Goal: Task Accomplishment & Management: Manage account settings

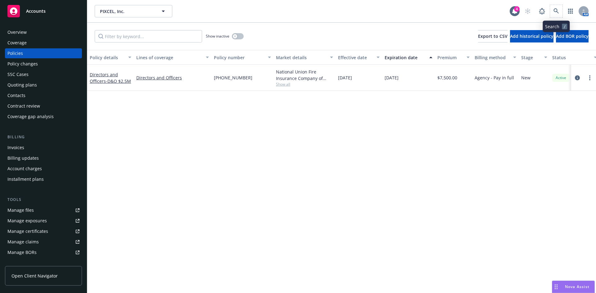
click at [550, 8] on span at bounding box center [556, 11] width 12 height 12
click at [552, 8] on link at bounding box center [556, 11] width 12 height 12
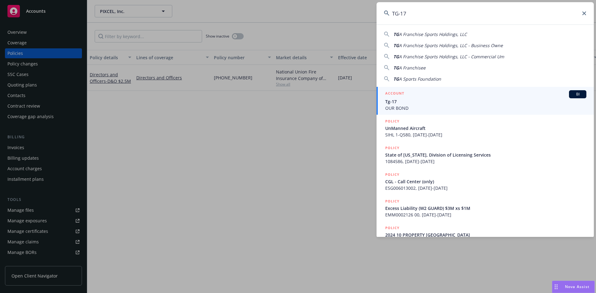
type input "TG-17"
click at [416, 106] on span "OUR BOND" at bounding box center [485, 108] width 201 height 7
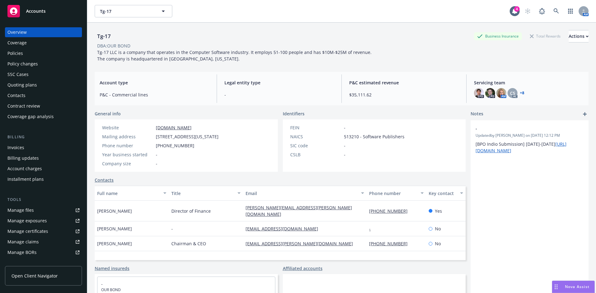
click at [42, 213] on link "Manage files" at bounding box center [43, 211] width 77 height 10
click at [554, 9] on icon at bounding box center [557, 11] width 6 height 6
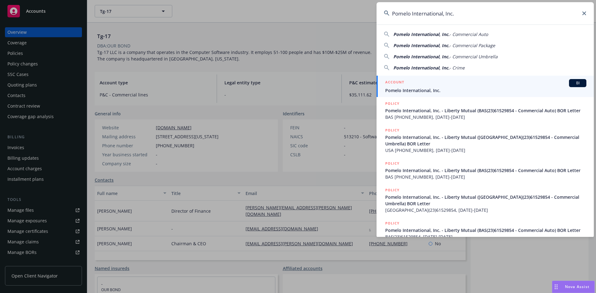
type input "Pomelo International, Inc."
click at [414, 90] on span "Pomelo International, Inc." at bounding box center [485, 90] width 201 height 7
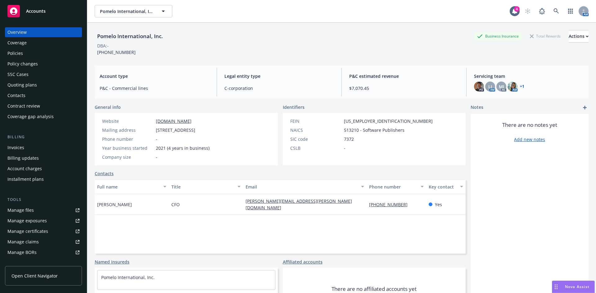
click at [18, 56] on div "Policies" at bounding box center [15, 53] width 16 height 10
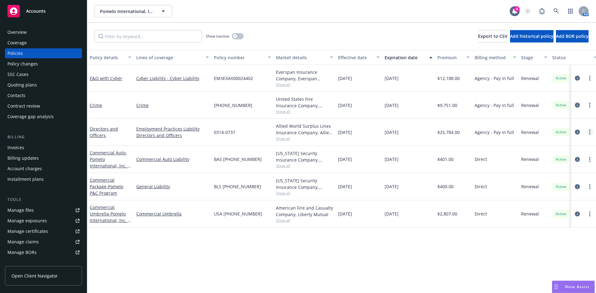
click at [592, 130] on link "more" at bounding box center [589, 132] width 7 height 7
click at [551, 144] on link "Manage lines of coverage" at bounding box center [556, 145] width 73 height 12
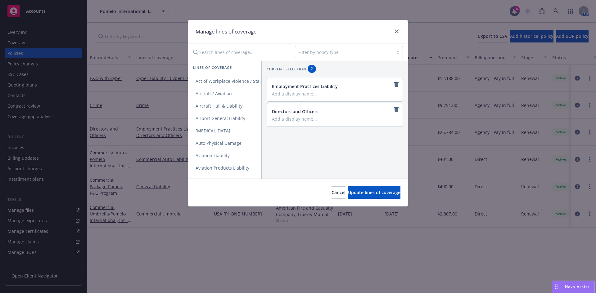
click at [329, 52] on div at bounding box center [344, 51] width 92 height 7
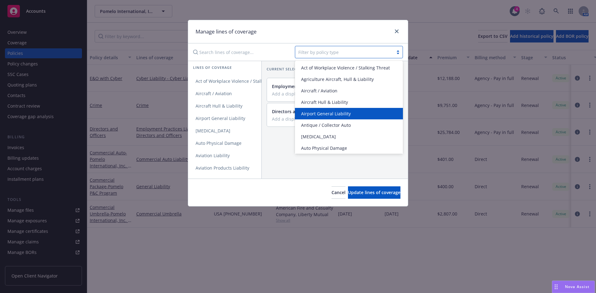
click at [292, 164] on div "Current selection 2 Employment Practices Liability Directors and Officers" at bounding box center [334, 120] width 147 height 118
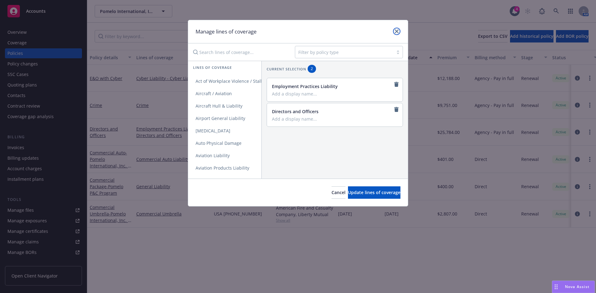
click at [397, 30] on icon "close" at bounding box center [397, 32] width 4 height 4
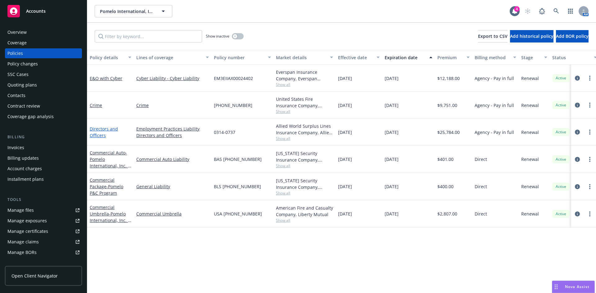
click at [102, 135] on link "Directors and Officers" at bounding box center [104, 132] width 28 height 12
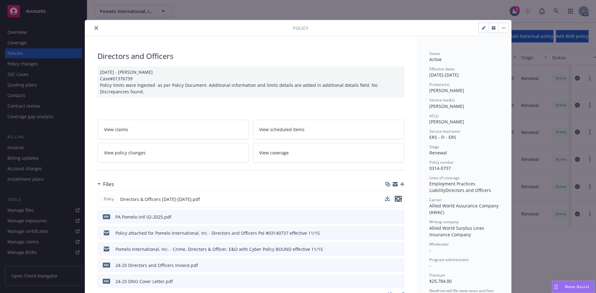
click at [399, 198] on button "preview file" at bounding box center [398, 199] width 7 height 6
click at [482, 27] on icon "button" at bounding box center [484, 28] width 4 height 4
select select "RENEWAL"
select select "12"
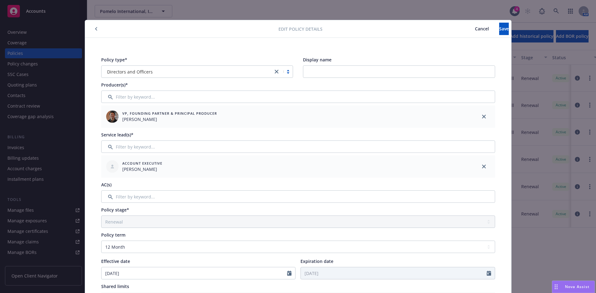
click at [273, 72] on link "close" at bounding box center [276, 71] width 7 height 7
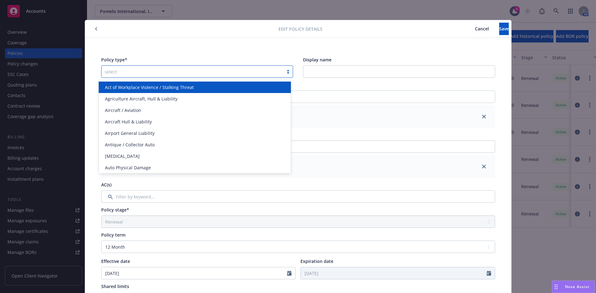
click at [176, 73] on div at bounding box center [193, 71] width 176 height 7
type input "mana"
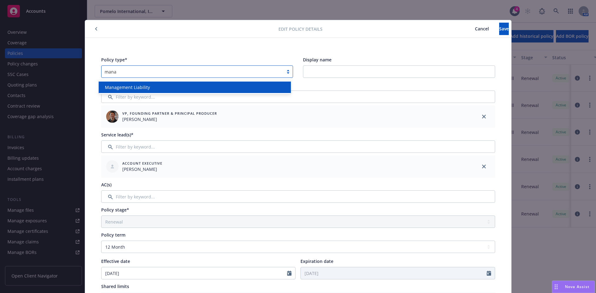
click at [169, 93] on div "Management Liability" at bounding box center [195, 87] width 192 height 14
click at [164, 87] on div "Management Liability" at bounding box center [194, 87] width 185 height 7
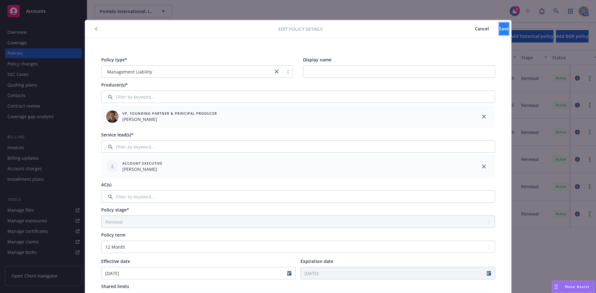
click at [499, 27] on span "Save" at bounding box center [504, 29] width 10 height 6
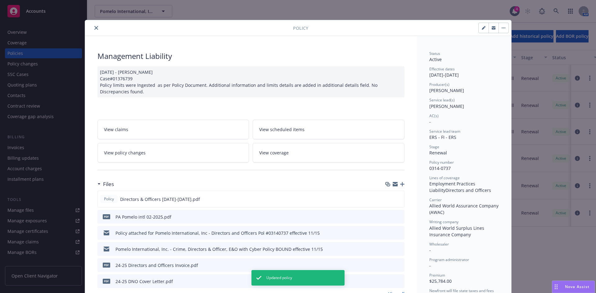
click at [94, 29] on icon "close" at bounding box center [96, 28] width 4 height 4
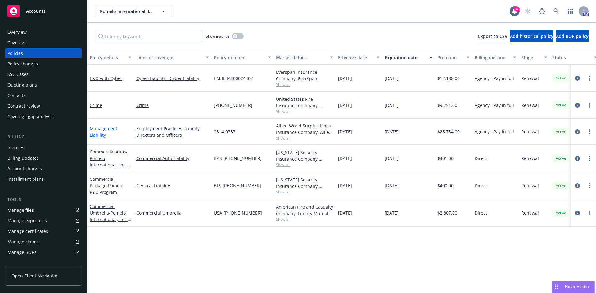
click at [102, 133] on link "Management Liability" at bounding box center [104, 132] width 28 height 12
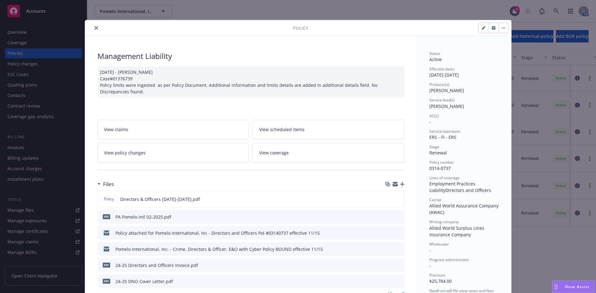
scroll to position [19, 0]
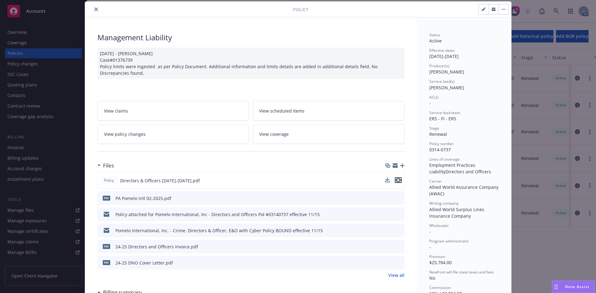
click at [396, 180] on icon "preview file" at bounding box center [399, 180] width 6 height 4
click at [398, 180] on icon "preview file" at bounding box center [399, 180] width 6 height 4
click at [94, 8] on icon "close" at bounding box center [96, 9] width 4 height 4
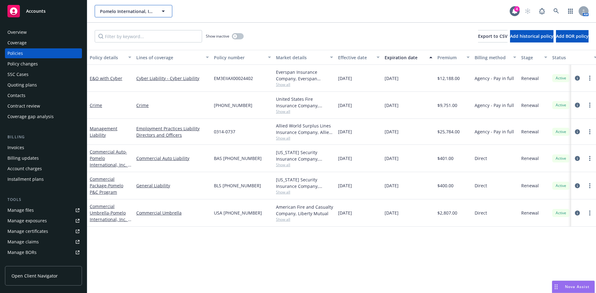
click at [95, 11] on button "Pomelo International, Inc." at bounding box center [134, 11] width 78 height 12
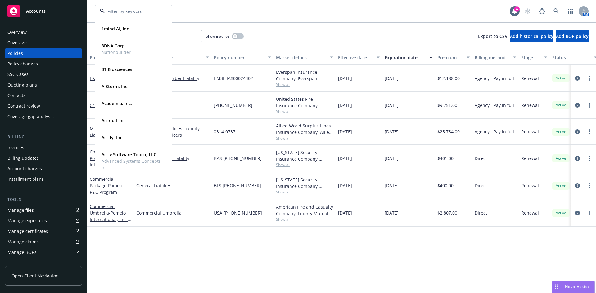
click at [238, 16] on div "1mind AI, Inc. Type Commercial FEIN [US_EMPLOYER_IDENTIFICATION_NUMBER] 3DNA Co…" at bounding box center [302, 11] width 415 height 12
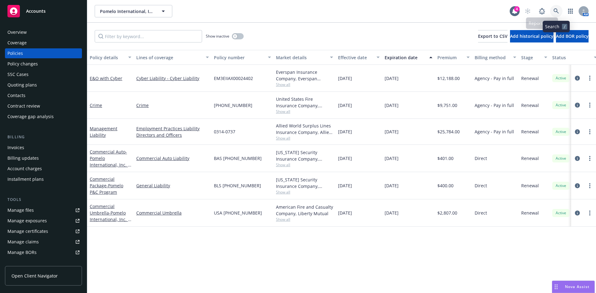
click at [554, 11] on icon at bounding box center [557, 11] width 6 height 6
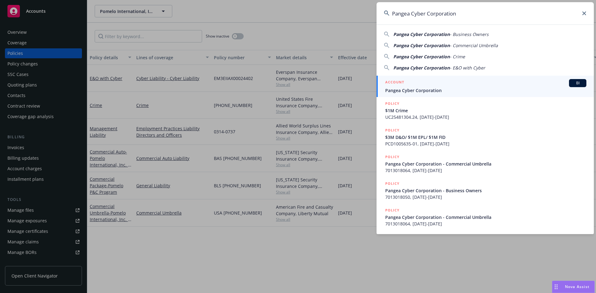
type input "Pangea Cyber Corporation"
click at [424, 89] on span "Pangea Cyber Corporation" at bounding box center [485, 90] width 201 height 7
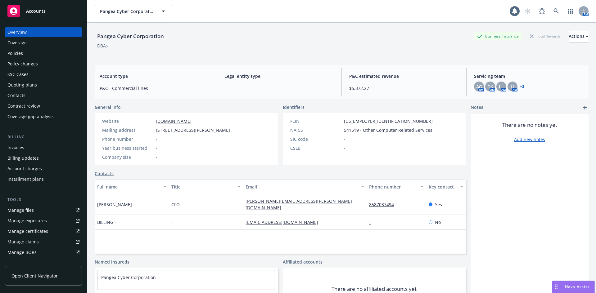
click at [18, 54] on div "Policies" at bounding box center [15, 53] width 16 height 10
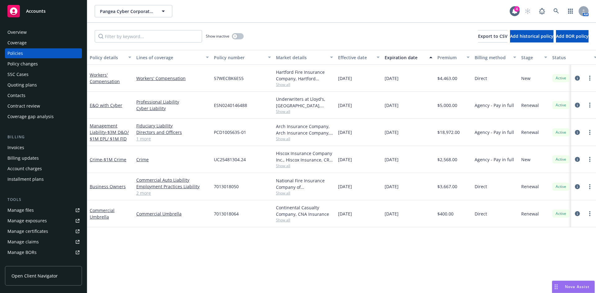
click at [142, 140] on link "1 more" at bounding box center [172, 139] width 73 height 7
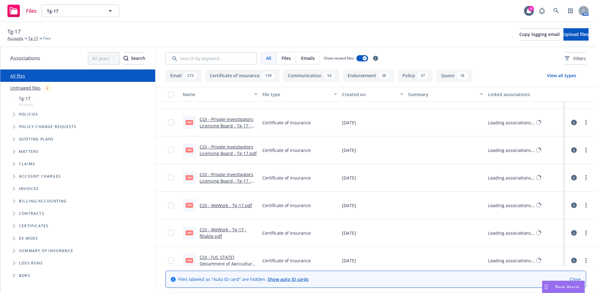
scroll to position [6254, 0]
